Goal: Understand process/instructions: Learn how to perform a task or action

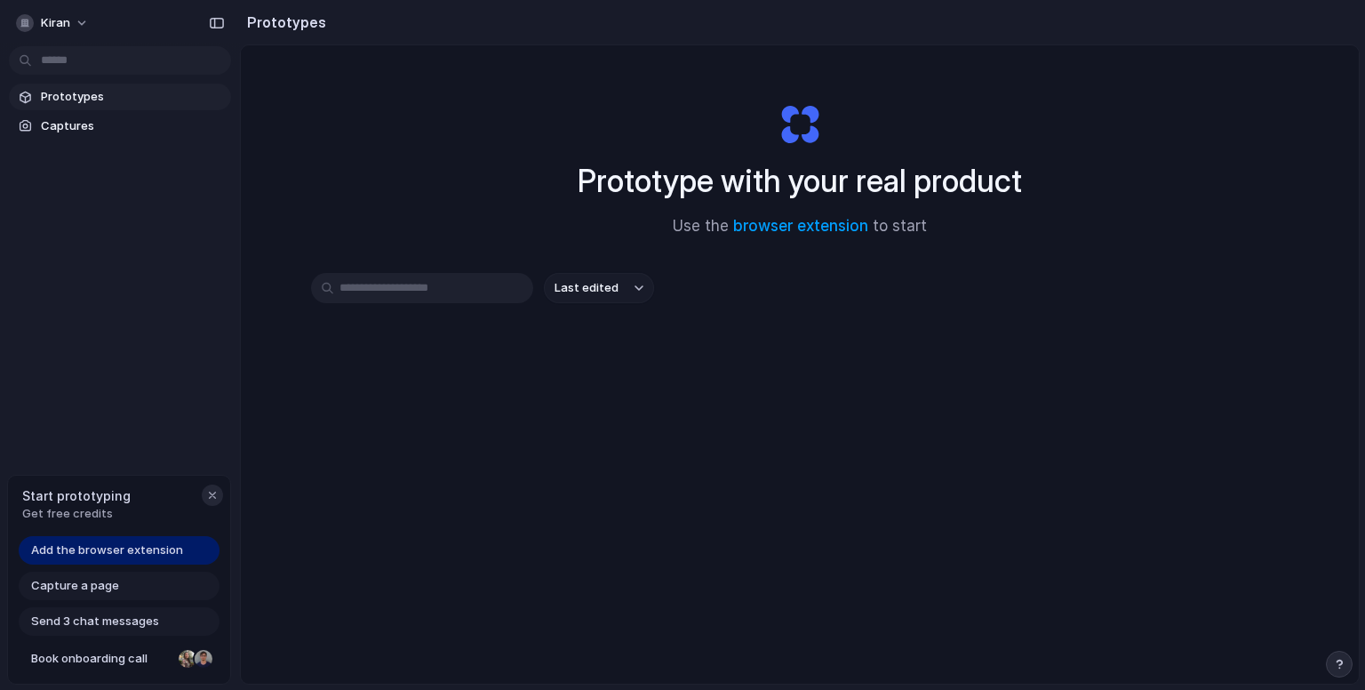
click at [213, 495] on div "button" at bounding box center [212, 495] width 14 height 14
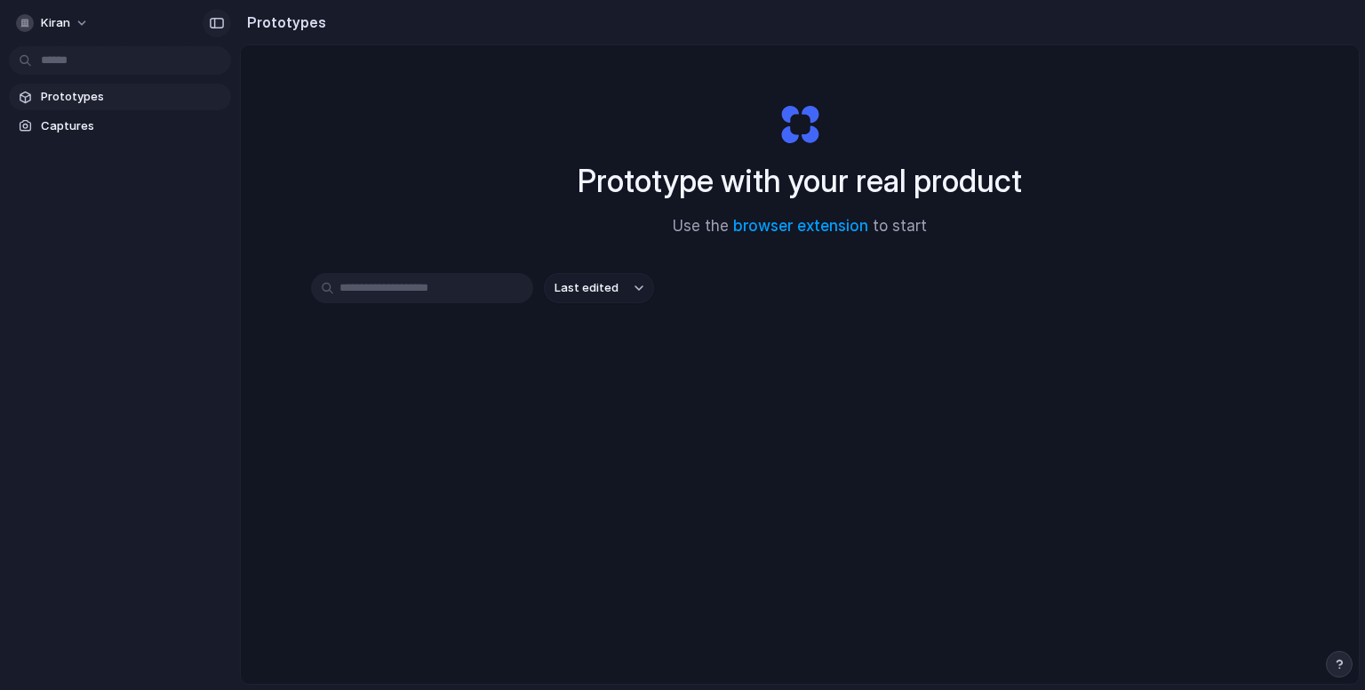
click at [222, 28] on div "button" at bounding box center [217, 23] width 16 height 12
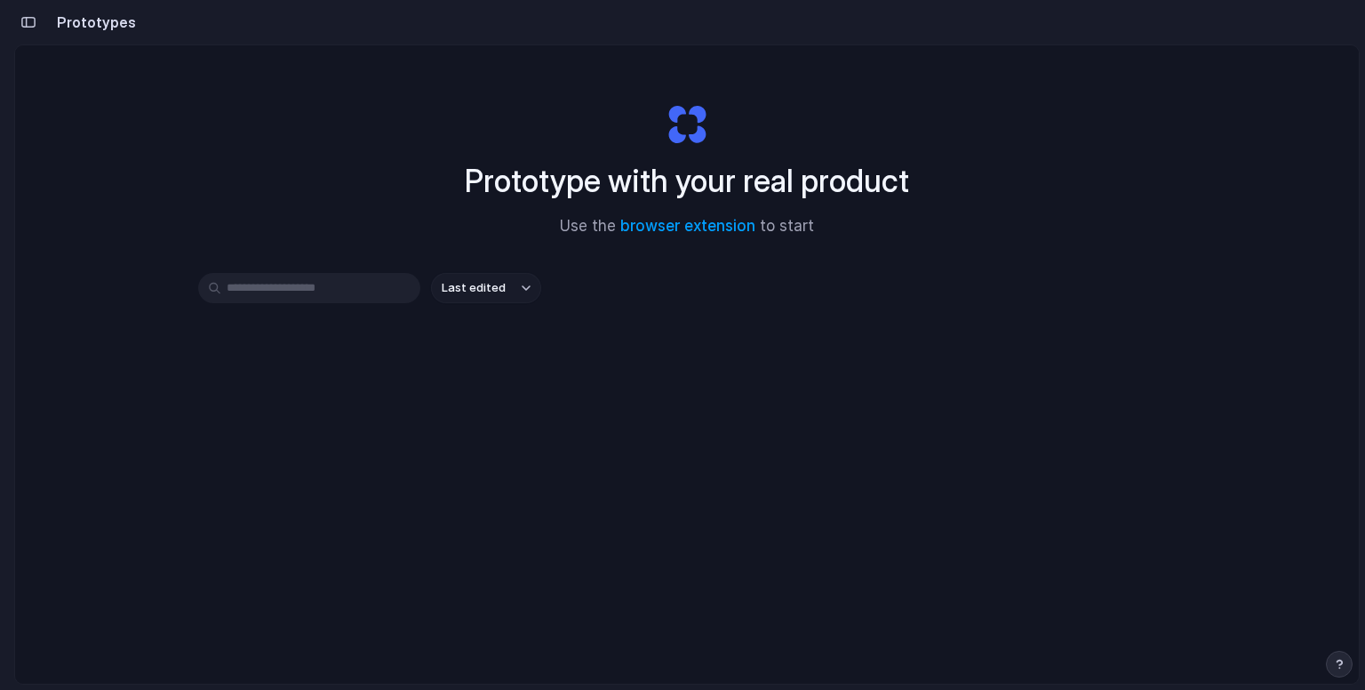
click at [491, 276] on button "Last edited" at bounding box center [486, 288] width 110 height 30
drag, startPoint x: 491, startPoint y: 276, endPoint x: 291, endPoint y: 285, distance: 200.2
click at [291, 285] on input "text" at bounding box center [309, 288] width 222 height 30
type input "**********"
click at [731, 220] on link "browser extension" at bounding box center [687, 226] width 135 height 18
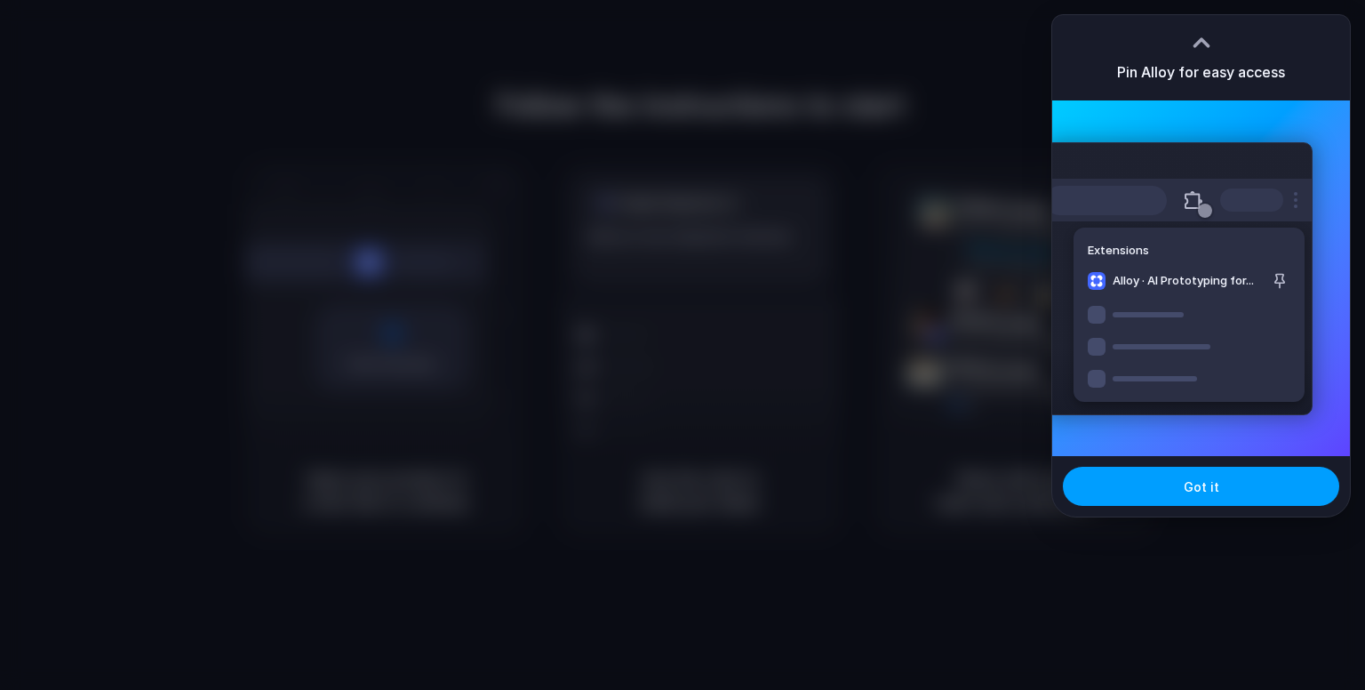
click at [1185, 484] on span "Got it" at bounding box center [1202, 486] width 36 height 19
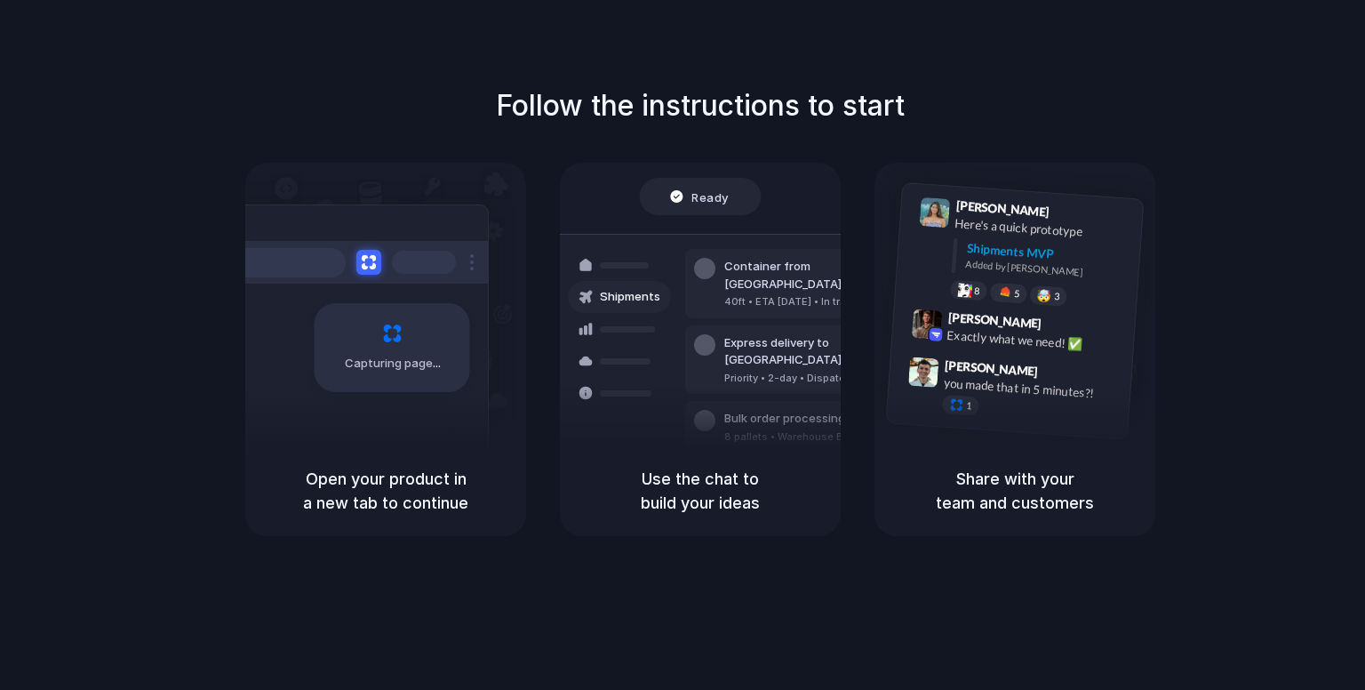
click at [775, 468] on div "Air freight to London" at bounding box center [820, 477] width 192 height 18
click at [739, 488] on h5 "Use the chat to build your ideas" at bounding box center [700, 491] width 238 height 48
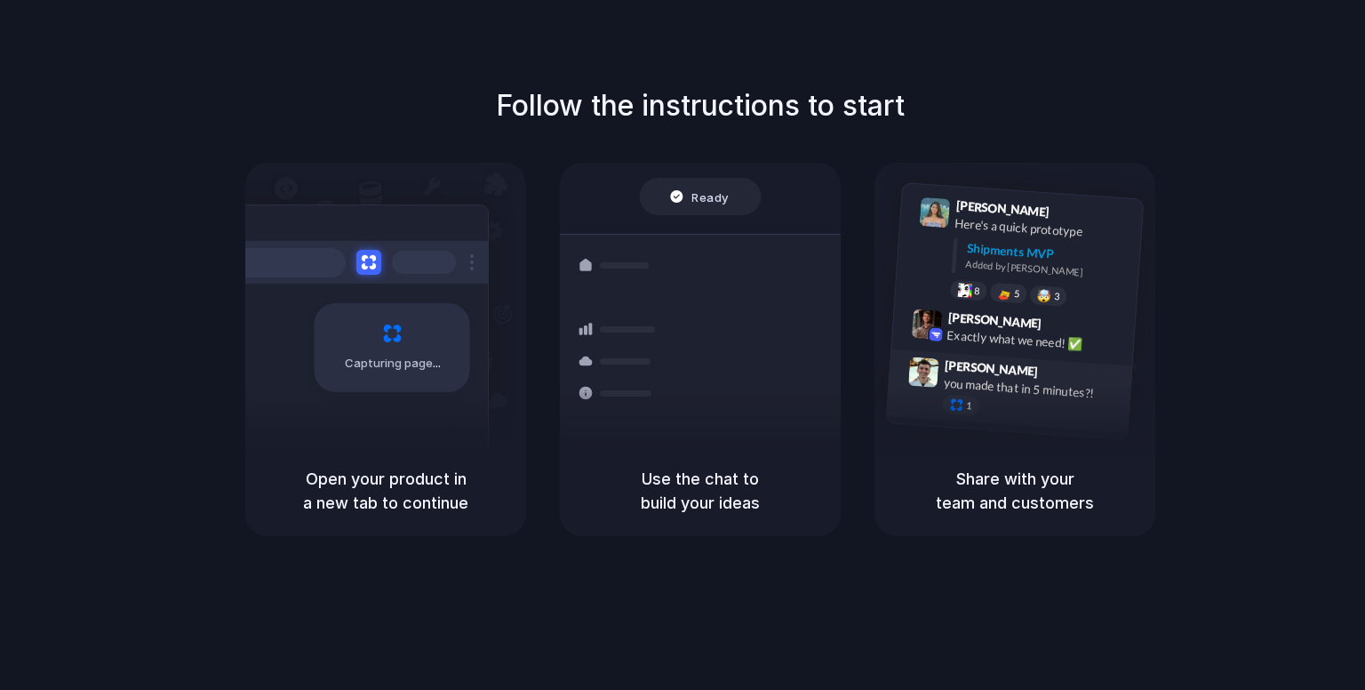
click at [960, 413] on div "Simon Kubica 9:47 AM you made that in 5 minutes?! 1" at bounding box center [1009, 391] width 245 height 84
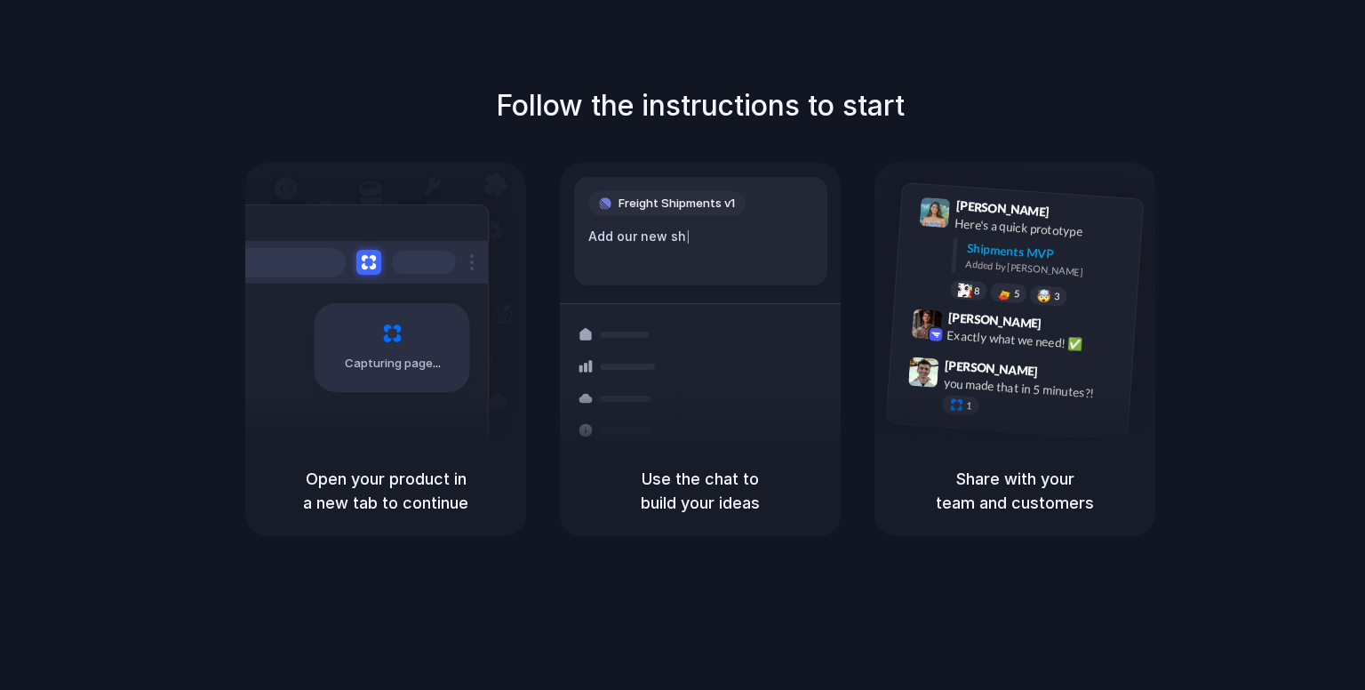
click at [688, 160] on div "Follow the instructions to start Capturing page Open your product in a new tab …" at bounding box center [700, 309] width 1365 height 451
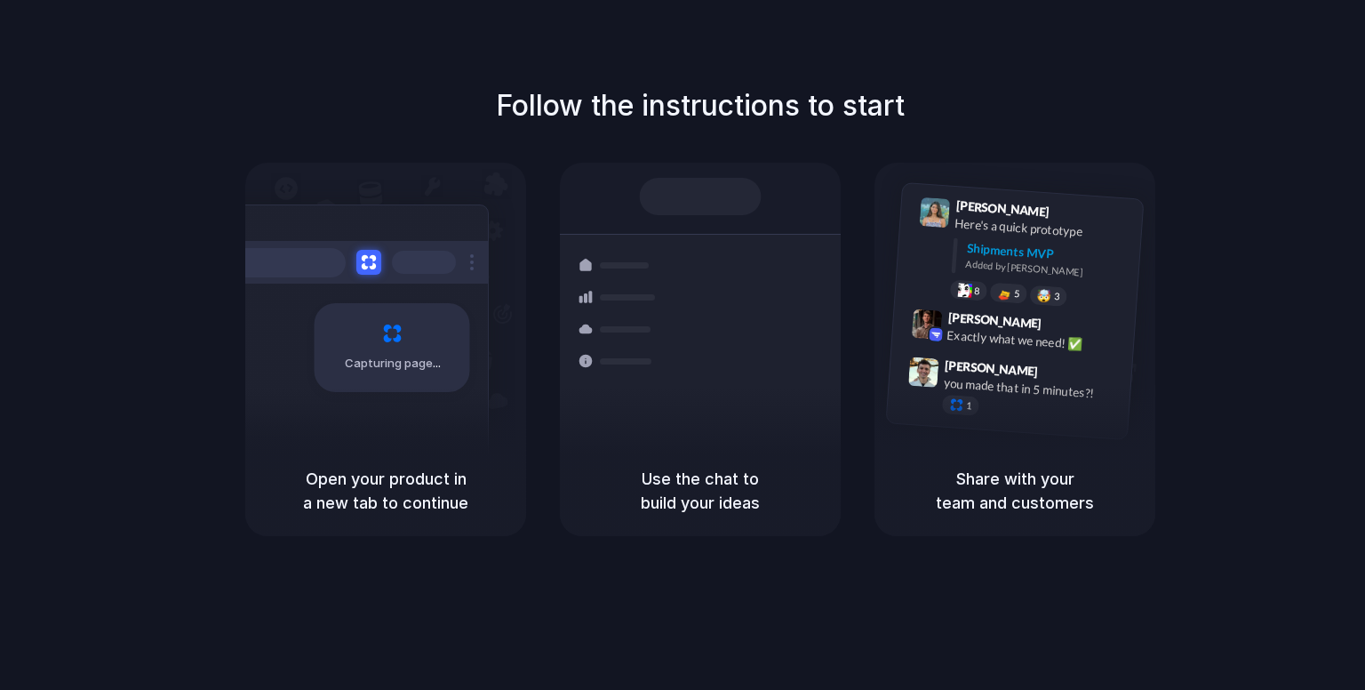
click at [1011, 459] on div "Share with your team and customers" at bounding box center [1015, 490] width 281 height 91
drag, startPoint x: 1011, startPoint y: 459, endPoint x: 491, endPoint y: 520, distance: 524.4
click at [491, 520] on div "Capturing page Open your product in a new tab to continue Shipments Container f…" at bounding box center [700, 349] width 910 height 373
click at [491, 520] on div "Open your product in a new tab to continue" at bounding box center [385, 490] width 281 height 91
